Goal: Task Accomplishment & Management: Manage account settings

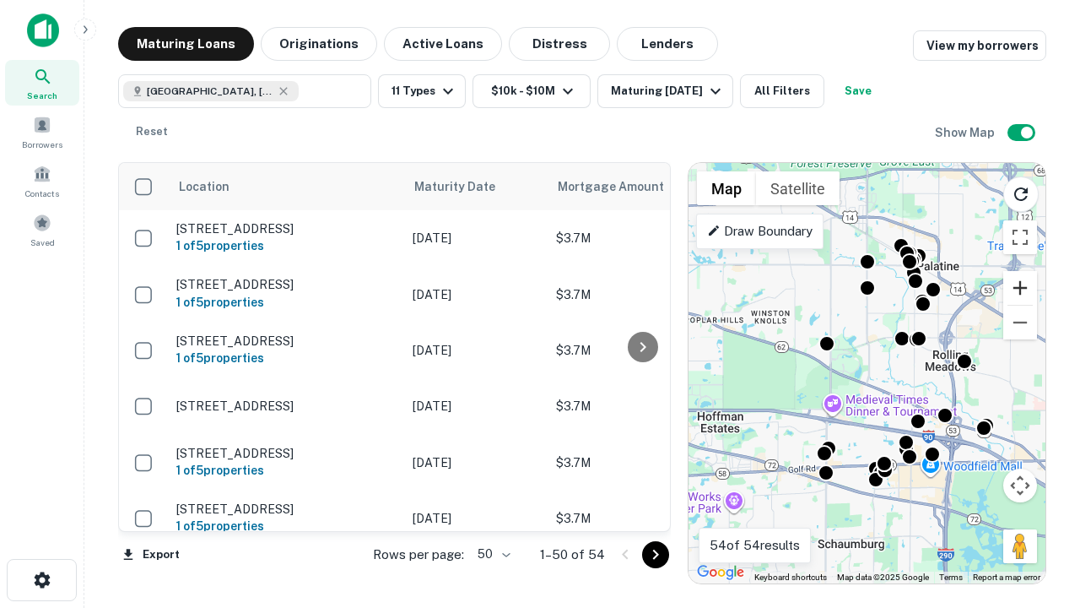
click at [1021, 288] on button "Zoom in" at bounding box center [1021, 288] width 34 height 34
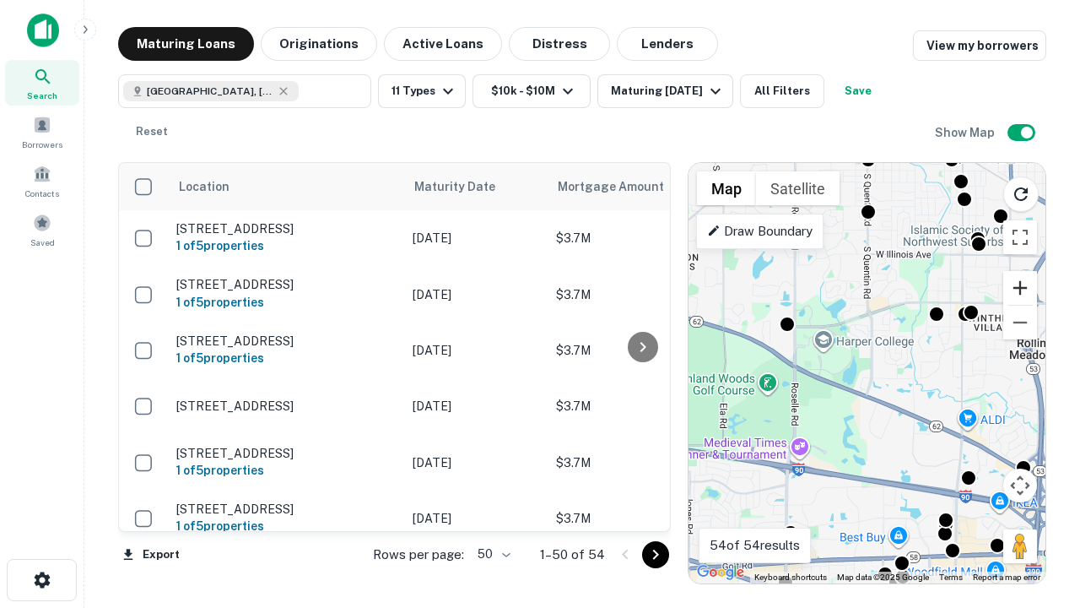
click at [1021, 288] on button "Zoom in" at bounding box center [1021, 288] width 34 height 34
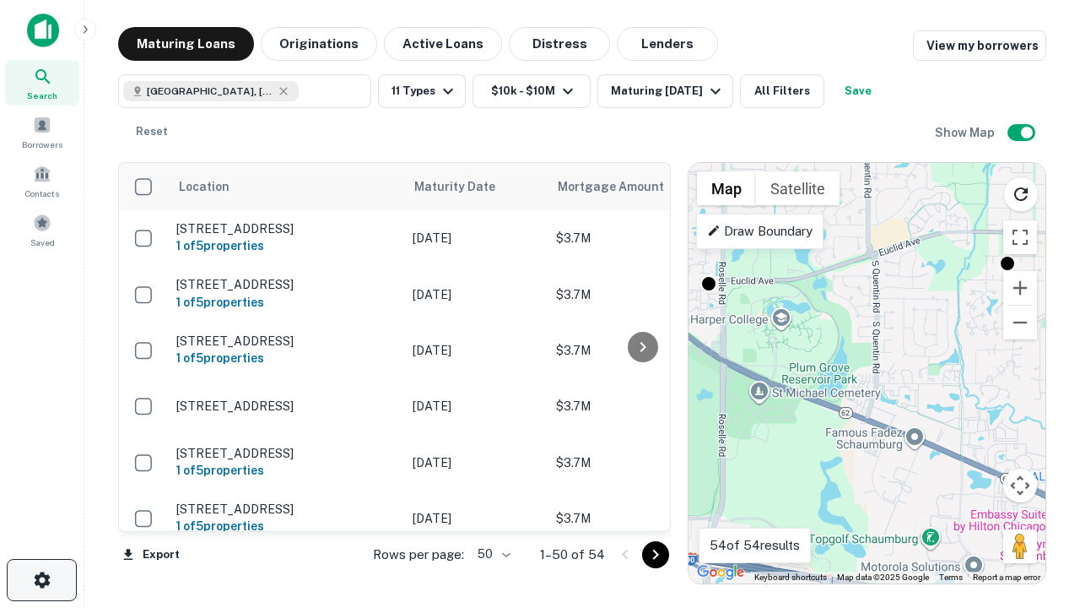
click at [41, 580] on icon "button" at bounding box center [42, 580] width 20 height 20
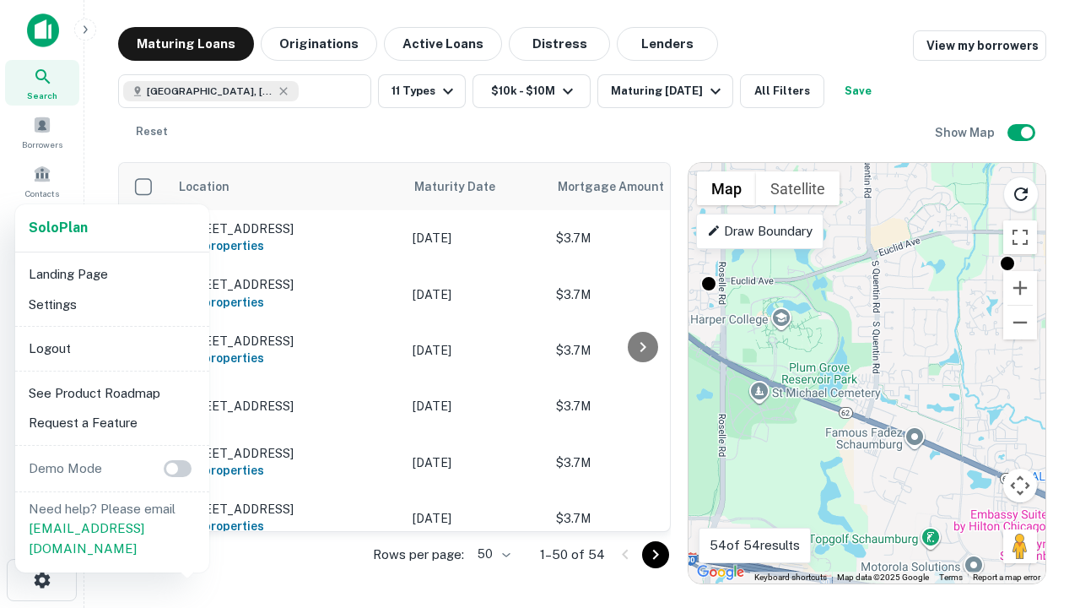
click at [111, 348] on li "Logout" at bounding box center [112, 348] width 181 height 30
